Goal: Check status

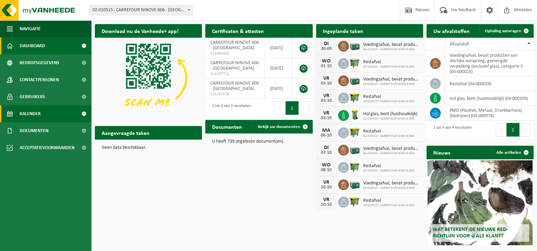
click at [37, 108] on span "Kalender" at bounding box center [30, 113] width 21 height 17
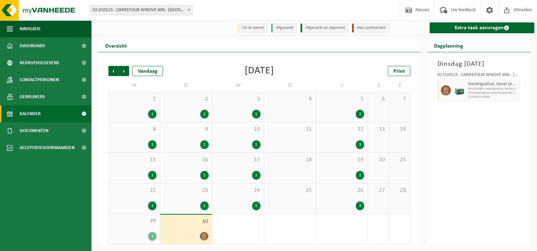
scroll to position [1, 0]
click at [205, 237] on icon at bounding box center [204, 236] width 4 height 6
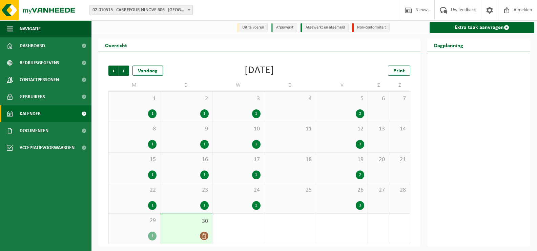
click at [205, 237] on icon at bounding box center [204, 236] width 4 height 6
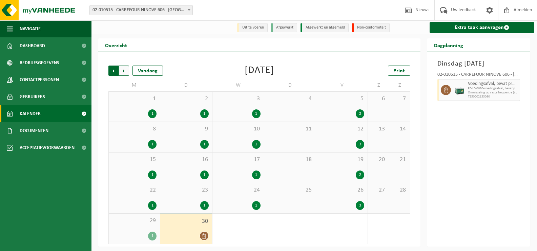
click at [126, 70] on span "Volgende" at bounding box center [124, 70] width 10 height 10
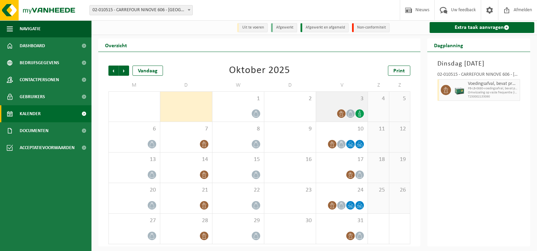
click at [346, 108] on div "3" at bounding box center [342, 107] width 52 height 30
